Goal: Task Accomplishment & Management: Complete application form

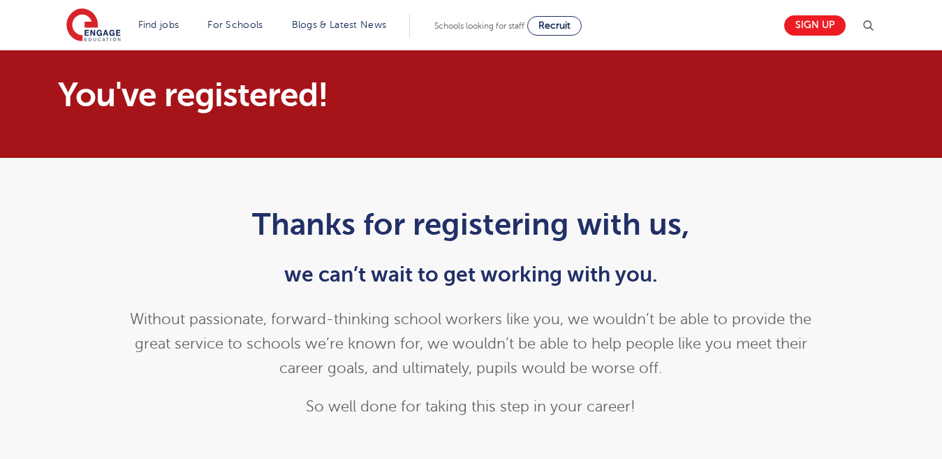
scroll to position [806, 0]
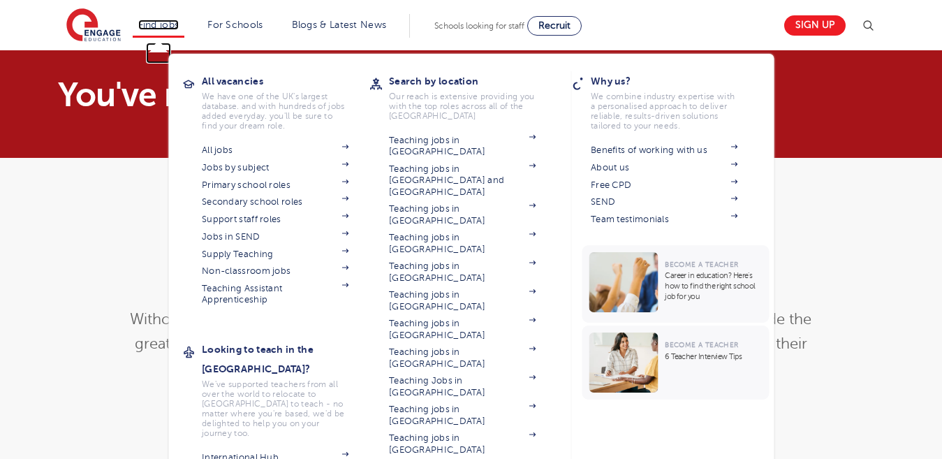
click at [180, 24] on link "Find jobs" at bounding box center [158, 25] width 41 height 10
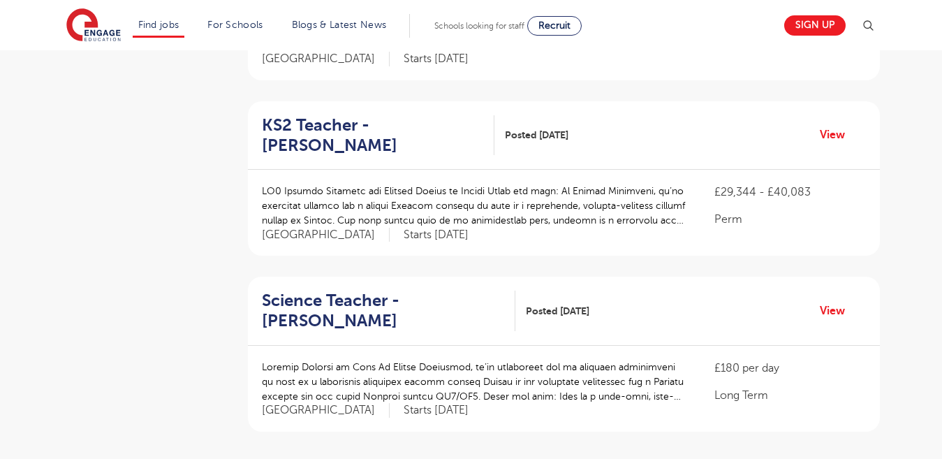
scroll to position [1577, 0]
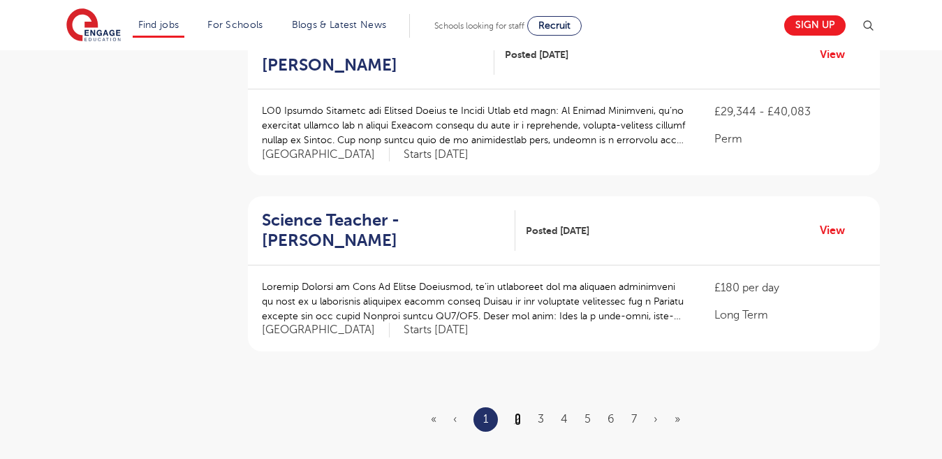
click at [518, 413] on link "2" at bounding box center [518, 419] width 6 height 13
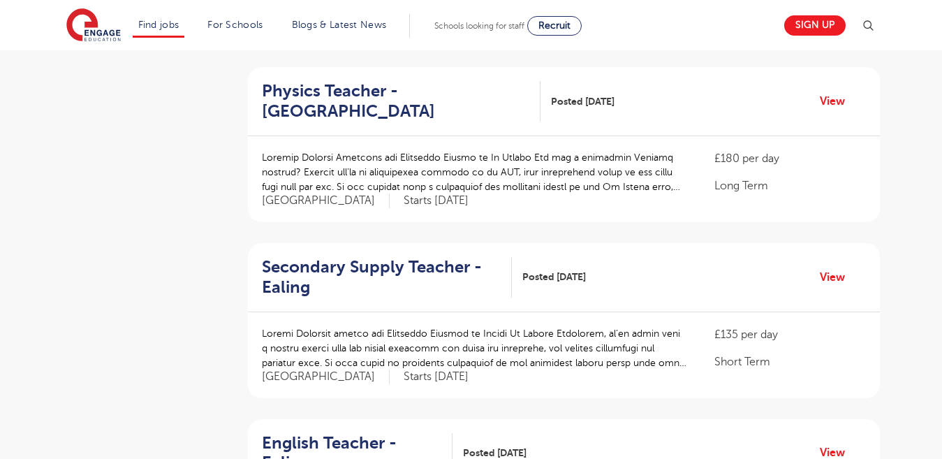
scroll to position [831, 0]
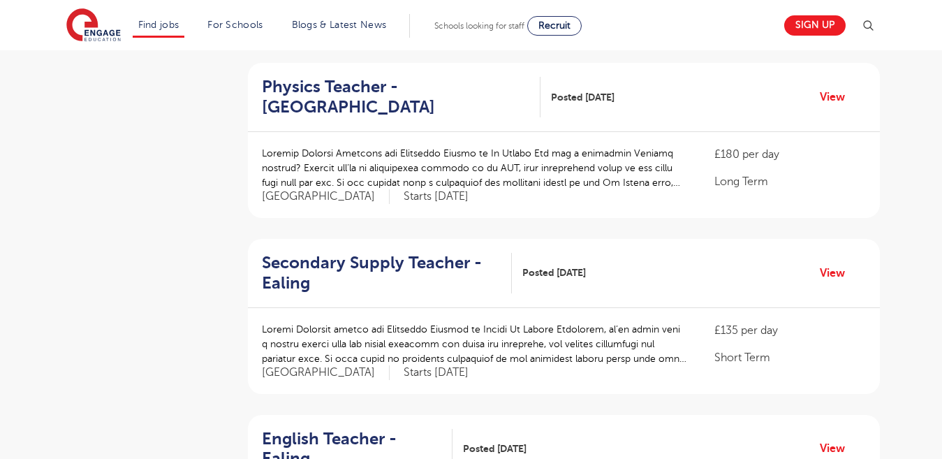
click at [872, 27] on img at bounding box center [868, 25] width 17 height 17
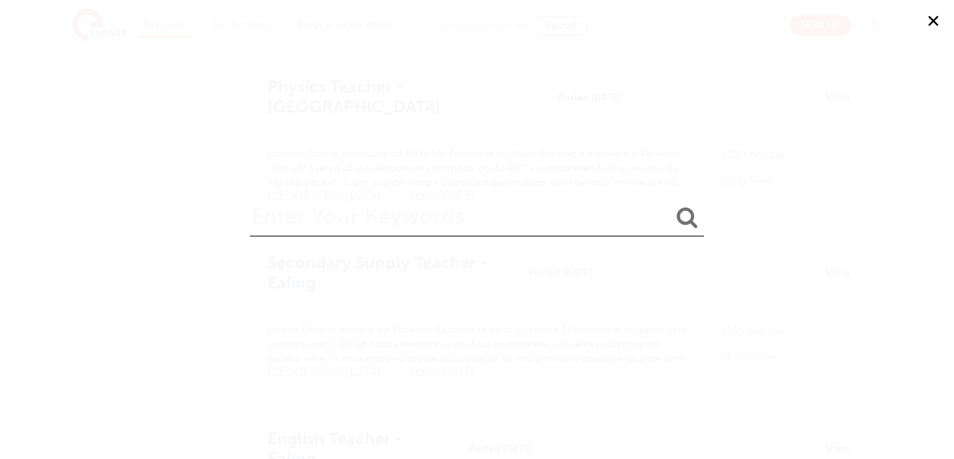
click at [360, 117] on div "✕" at bounding box center [477, 229] width 954 height 459
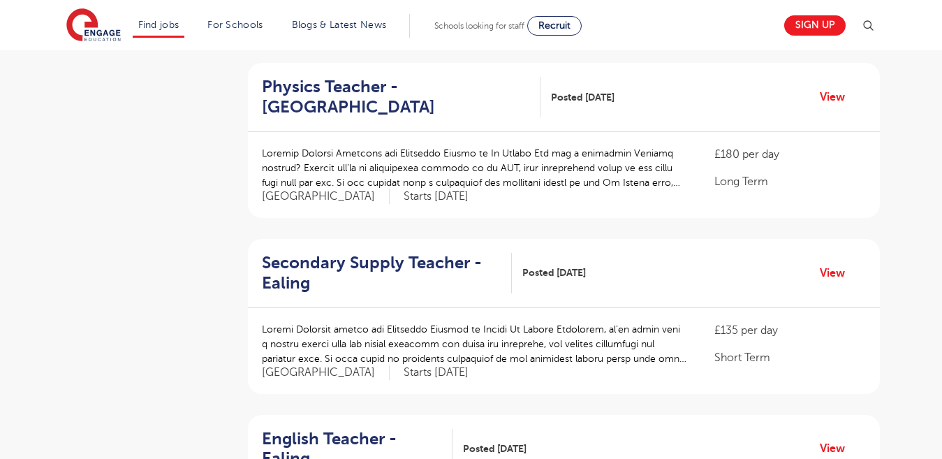
click at [472, 166] on p at bounding box center [474, 168] width 425 height 44
type textarea "teacher"
click at [472, 166] on p at bounding box center [474, 168] width 425 height 44
click at [342, 137] on div "£180 per day Long Term Hertfordshire Starts November 2025" at bounding box center [564, 175] width 632 height 86
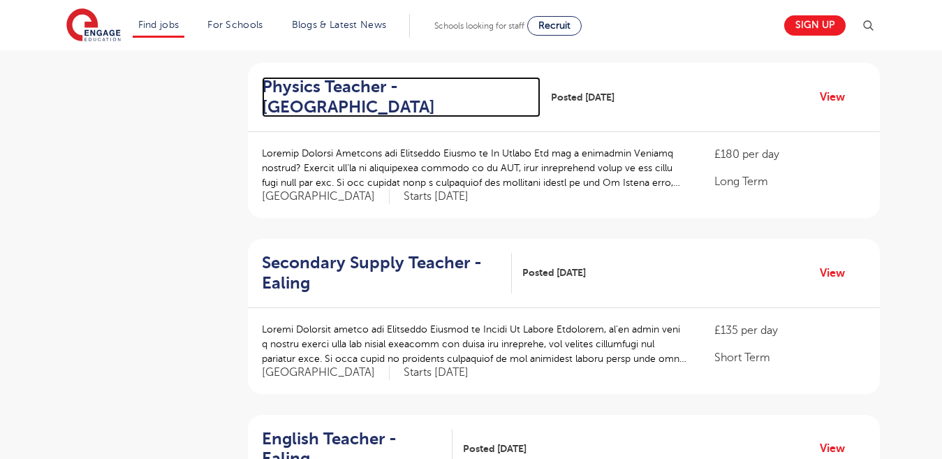
click at [300, 81] on h2 "Physics Teacher - St Albans" at bounding box center [396, 97] width 268 height 41
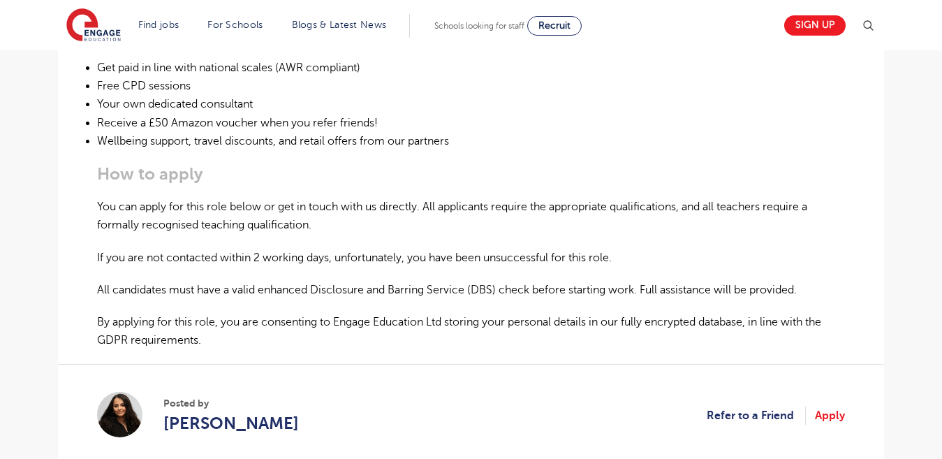
scroll to position [782, 0]
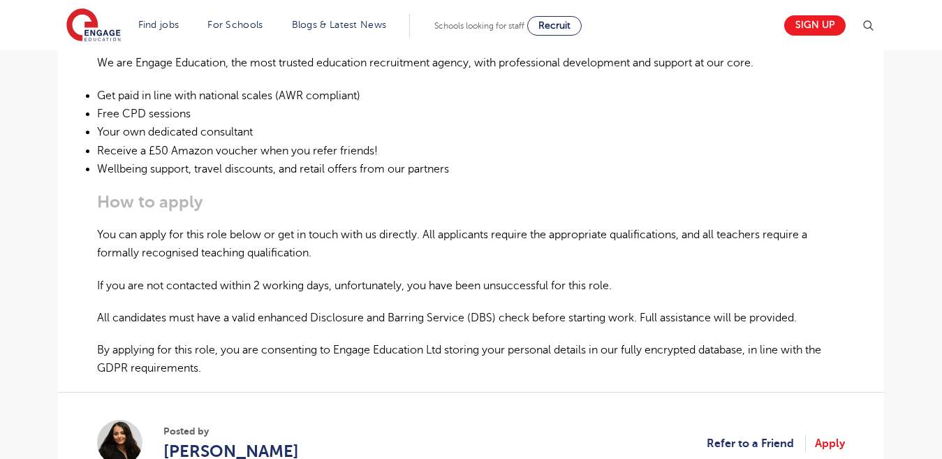
click at [163, 199] on h3 "How to apply" at bounding box center [471, 202] width 748 height 20
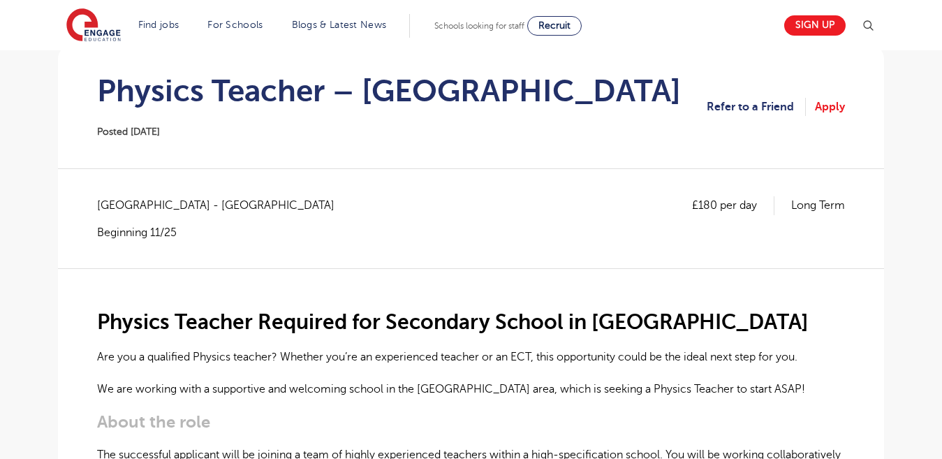
scroll to position [140, 0]
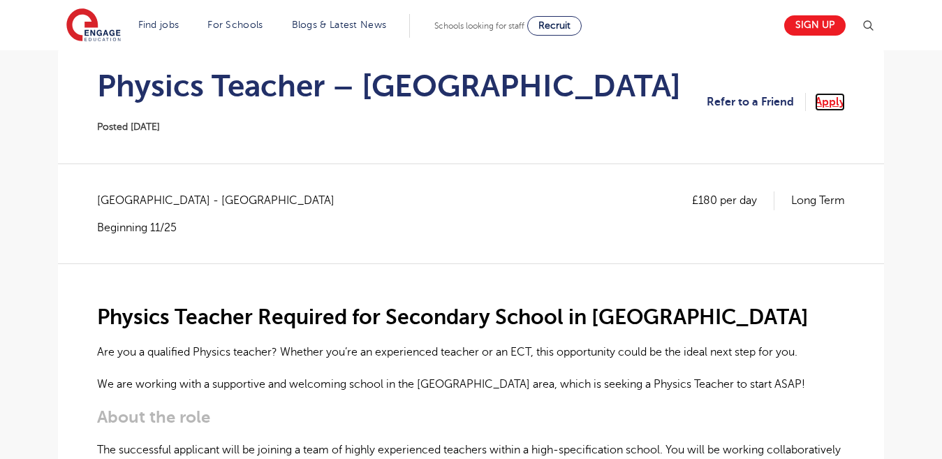
click at [824, 107] on link "Apply" at bounding box center [830, 102] width 30 height 18
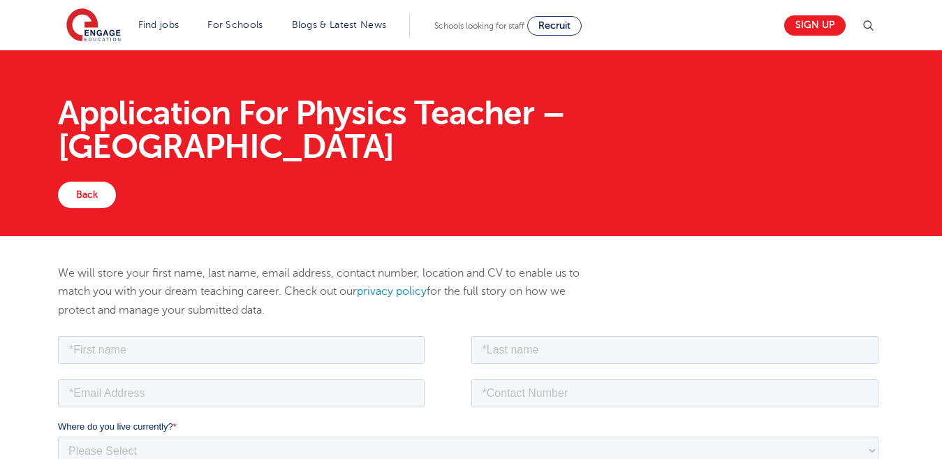
scroll to position [28, 0]
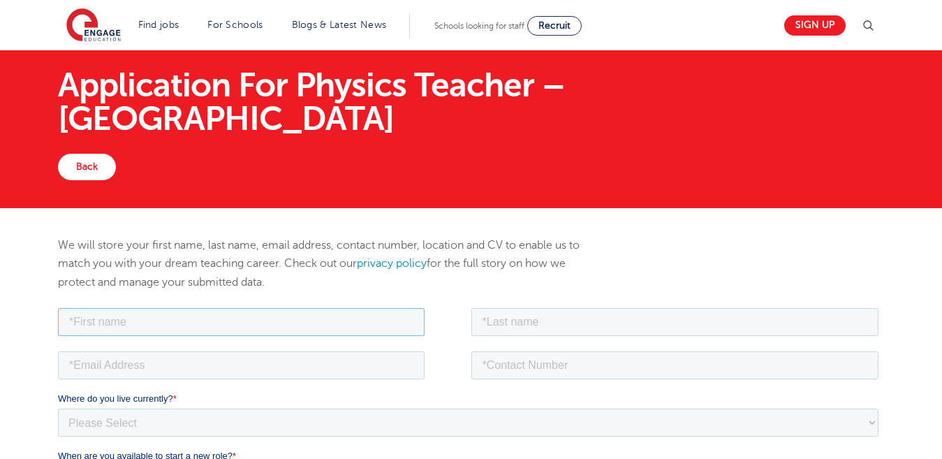
click at [319, 320] on input "text" at bounding box center [241, 321] width 367 height 28
click at [406, 413] on select "Please Select UK Canada Ireland Australia New Zealand Europe USA South Africa J…" at bounding box center [468, 422] width 821 height 28
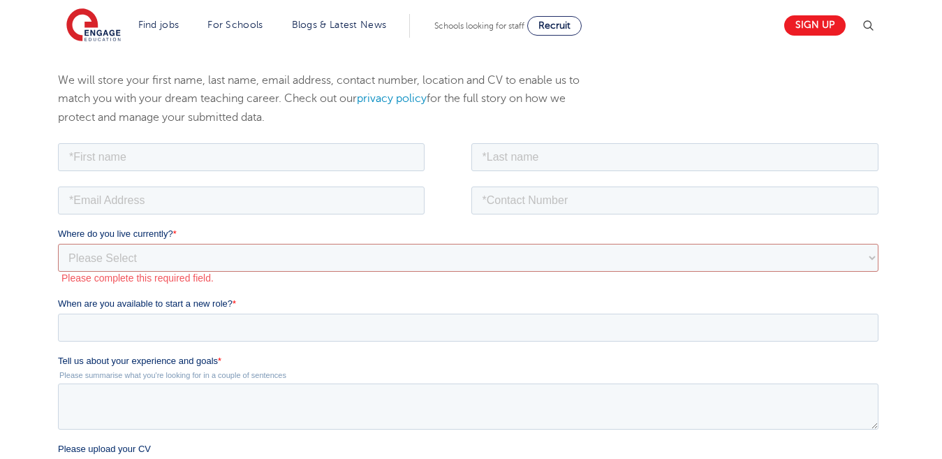
scroll to position [191, 0]
click at [216, 154] on input "text" at bounding box center [241, 159] width 367 height 28
type input "Moses"
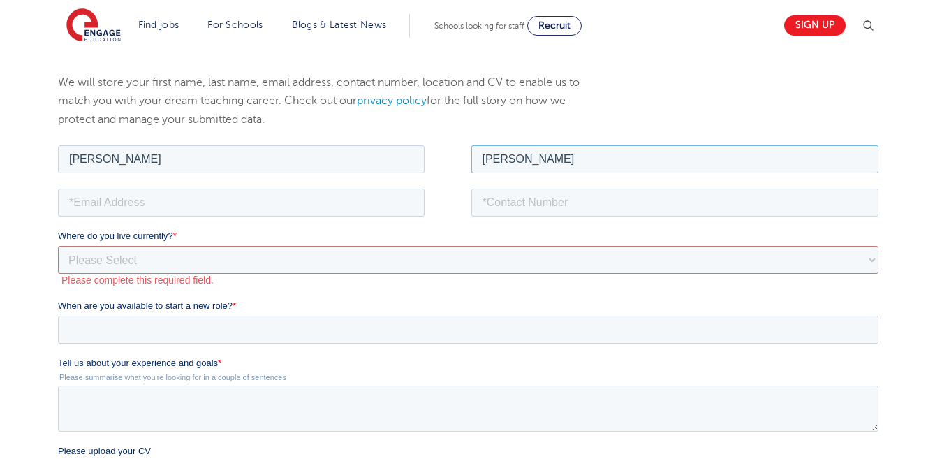
click at [486, 163] on input "John" at bounding box center [676, 159] width 408 height 28
click at [483, 159] on input "John" at bounding box center [676, 159] width 408 height 28
type input "kana John"
click at [184, 205] on input "email" at bounding box center [241, 202] width 367 height 28
type input "kanamoses12@gmail.com"
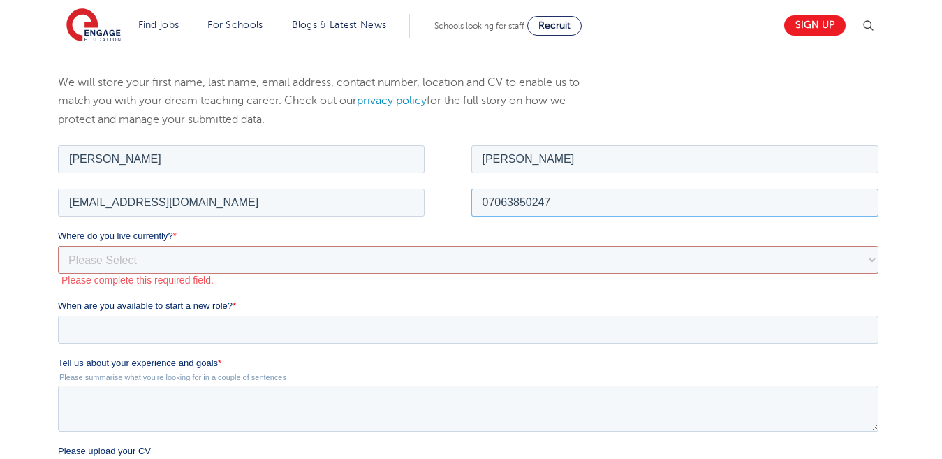
click at [490, 198] on input "07063850247" at bounding box center [676, 202] width 408 height 28
type input "+2347063850247"
click at [189, 247] on select "Please Select UK Canada Ireland Australia New Zealand Europe USA South Africa J…" at bounding box center [468, 259] width 821 height 28
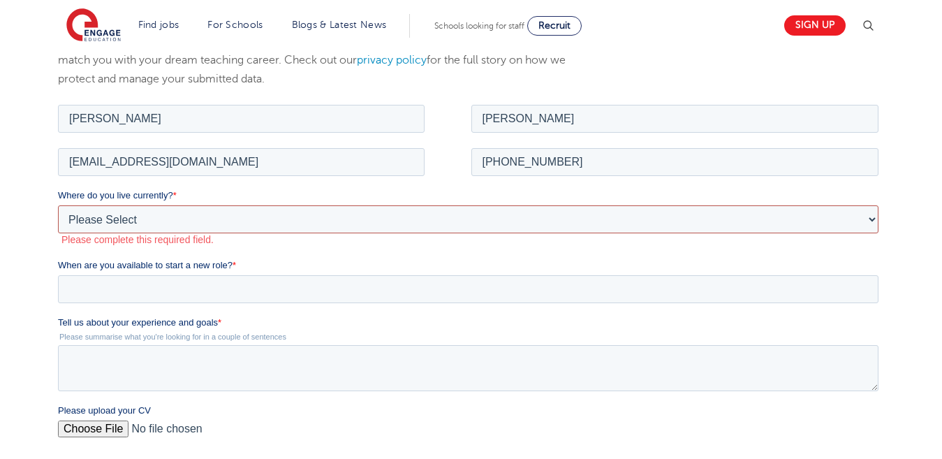
scroll to position [247, 0]
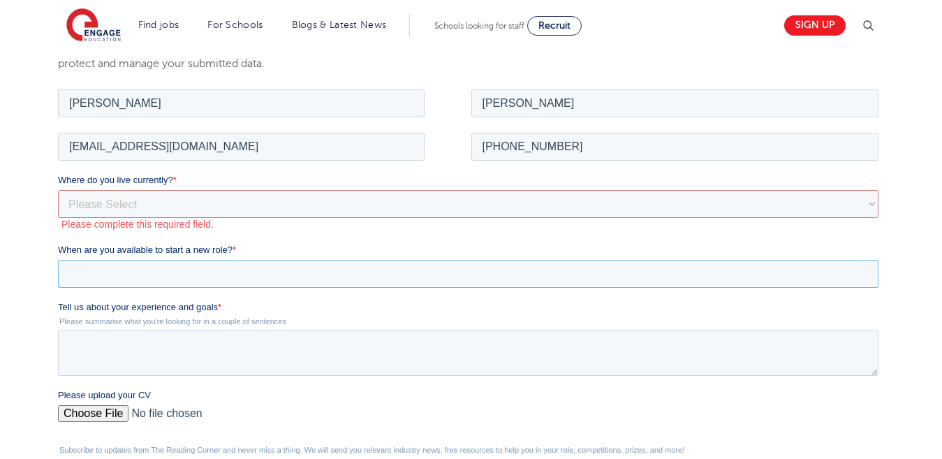
click at [155, 269] on input "When are you available to start a new role? *" at bounding box center [468, 273] width 821 height 28
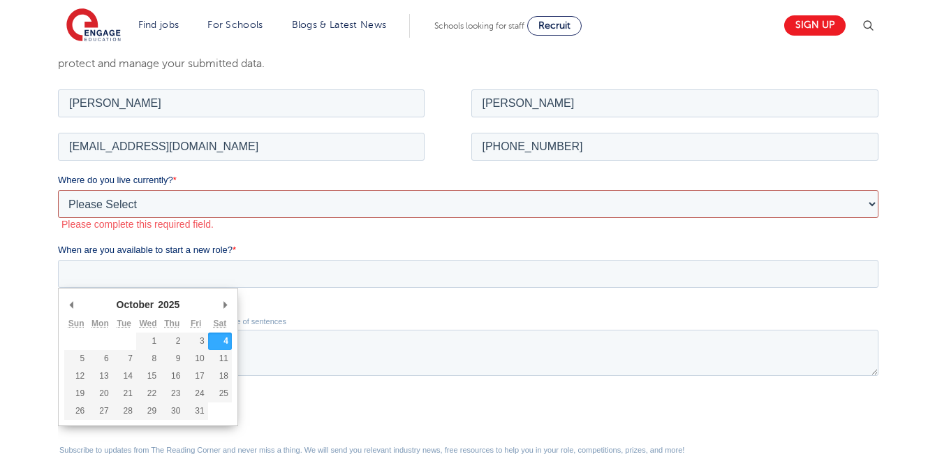
click at [172, 189] on select "Please Select UK Canada Ireland Australia New Zealand Europe USA South Africa J…" at bounding box center [468, 203] width 821 height 28
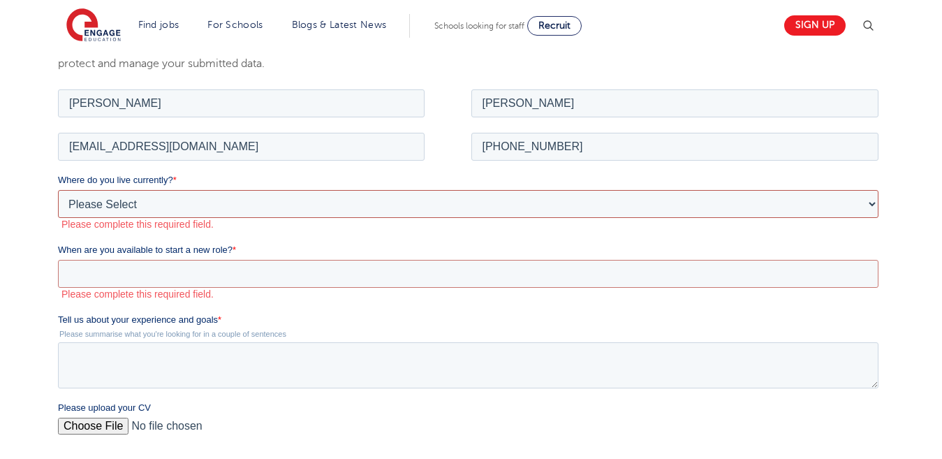
select select "Africa"
click at [58, 189] on select "Please Select UK Canada Ireland Australia New Zealand Europe USA South Africa J…" at bounding box center [468, 203] width 821 height 28
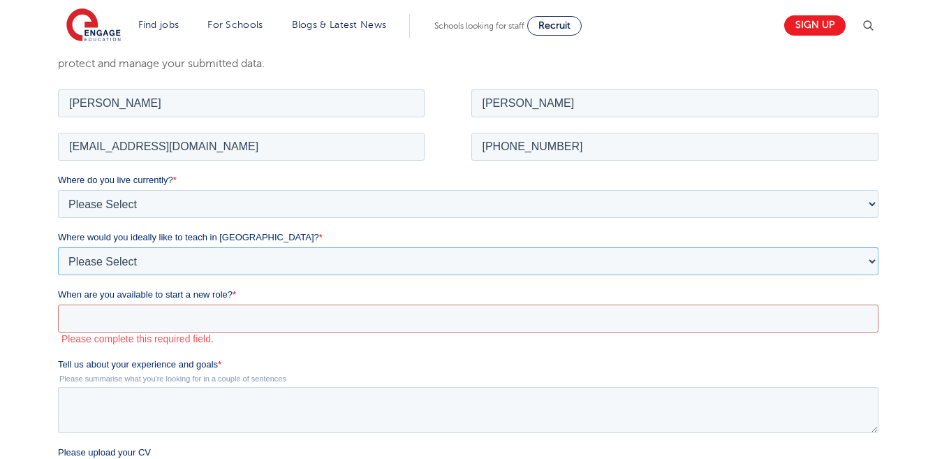
click at [119, 258] on select "Please Select I'm flexible! London Any city in England Greater London/Home Coun…" at bounding box center [468, 261] width 821 height 28
select select "Urban-Other"
click at [58, 247] on select "Please Select I'm flexible! London Any city in England Greater London/Home Coun…" at bounding box center [468, 261] width 821 height 28
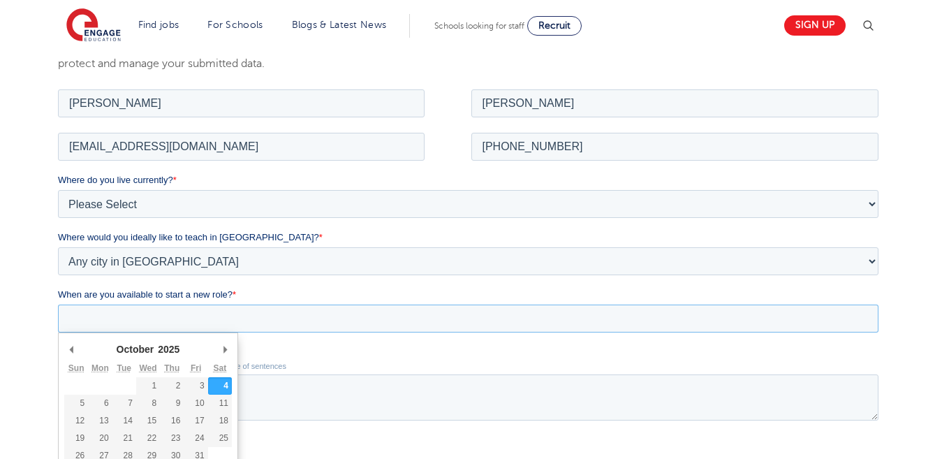
click at [187, 315] on input "When are you available to start a new role? *" at bounding box center [468, 318] width 821 height 28
type div "2025-11-03"
type input "2025/11/03"
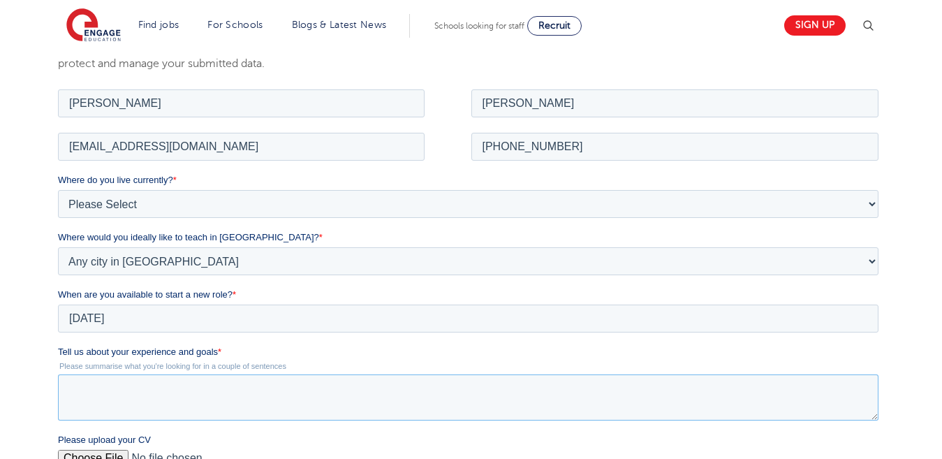
click at [150, 398] on textarea "Tell us about your experience and goals *" at bounding box center [468, 397] width 821 height 46
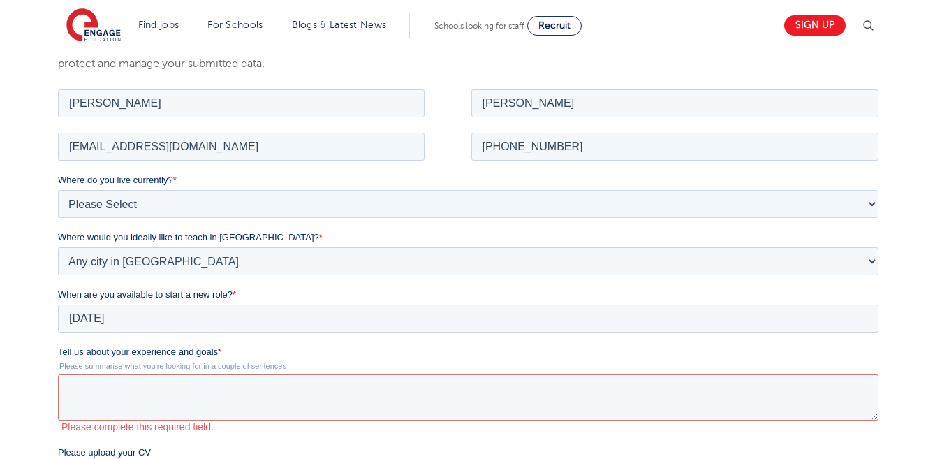
click at [105, 458] on div "Please upload your CV" at bounding box center [471, 467] width 826 height 45
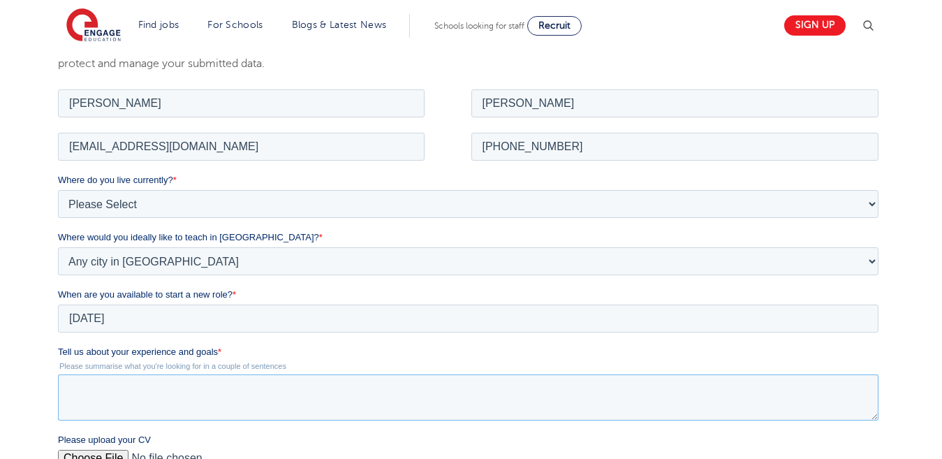
click at [182, 414] on textarea "Tell us about your experience and goals *" at bounding box center [468, 397] width 821 height 46
click at [138, 387] on textarea "kkl" at bounding box center [468, 397] width 821 height 46
type textarea "k"
type textarea "i"
type textarea "I am seeking for skill worker Visa sponsor."
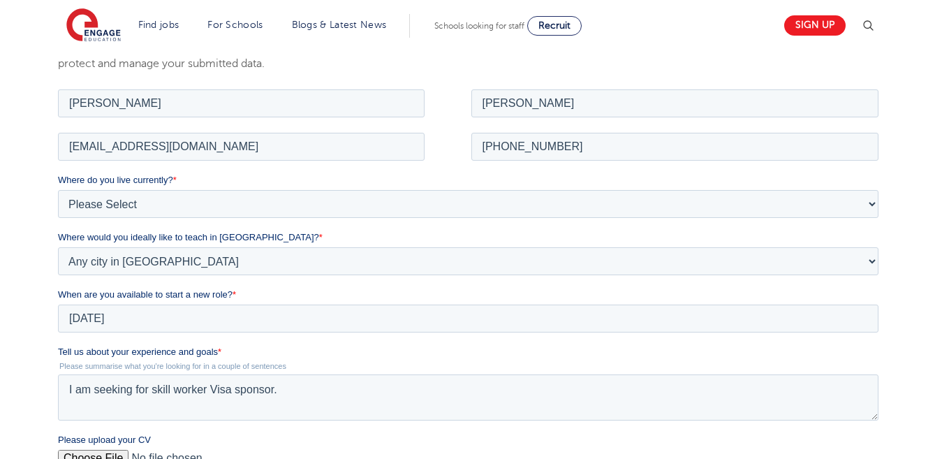
click at [78, 458] on input "Please upload your CV" at bounding box center [468, 463] width 821 height 28
click at [94, 450] on input "Please upload your CV" at bounding box center [468, 463] width 821 height 28
click at [112, 454] on input "Please upload your CV" at bounding box center [468, 463] width 821 height 28
type input "C:\fakepath\Moses Kana John CV.pdf"
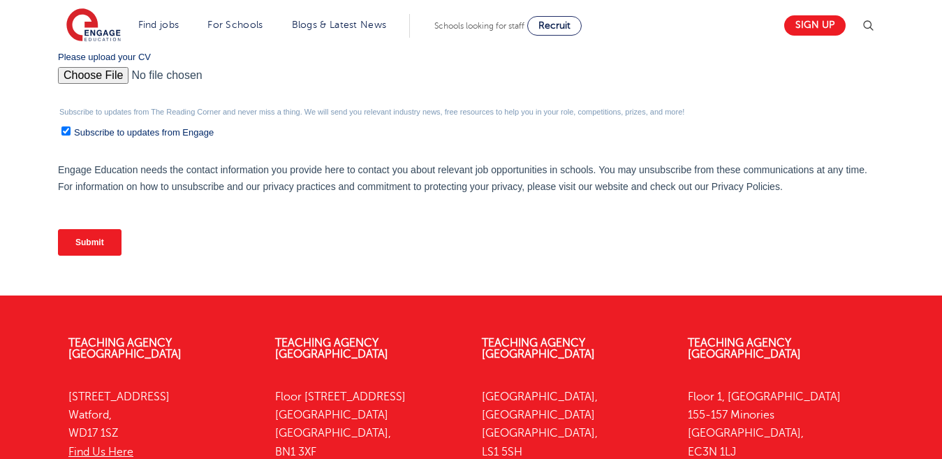
scroll to position [632, 0]
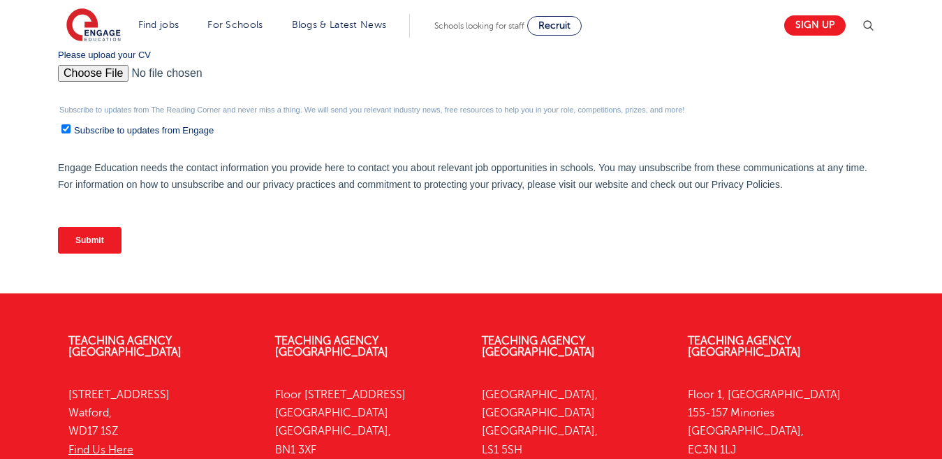
click at [105, 235] on input "Submit" at bounding box center [90, 240] width 64 height 27
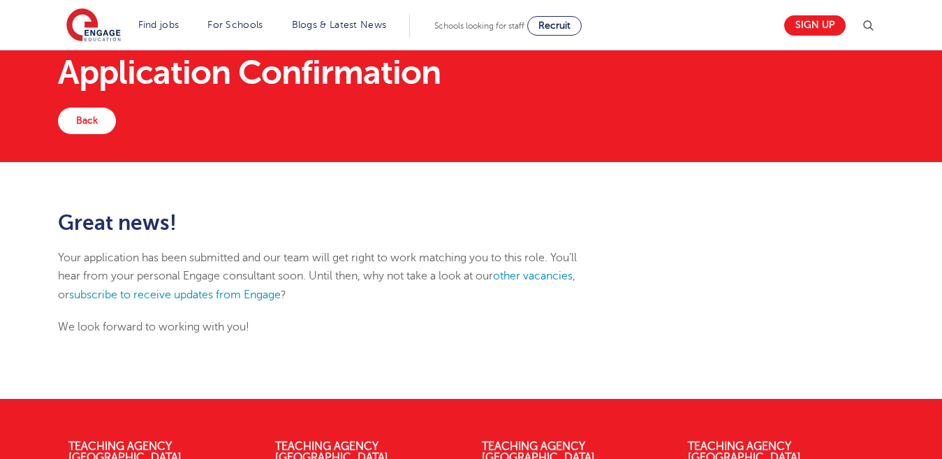
scroll to position [36, 0]
